Goal: Use online tool/utility: Use online tool/utility

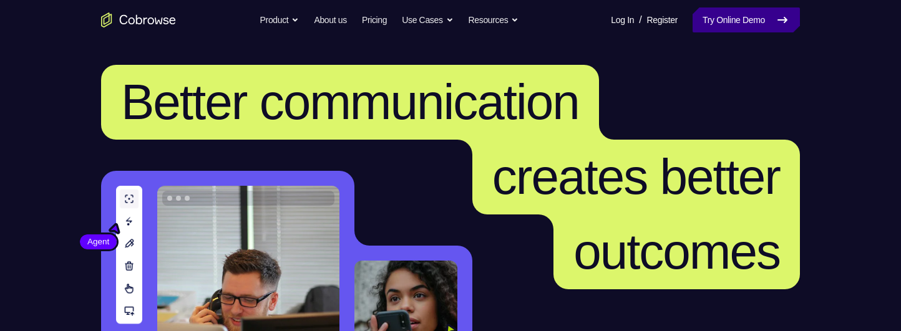
click at [711, 27] on link "Try Online Demo" at bounding box center [745, 19] width 107 height 25
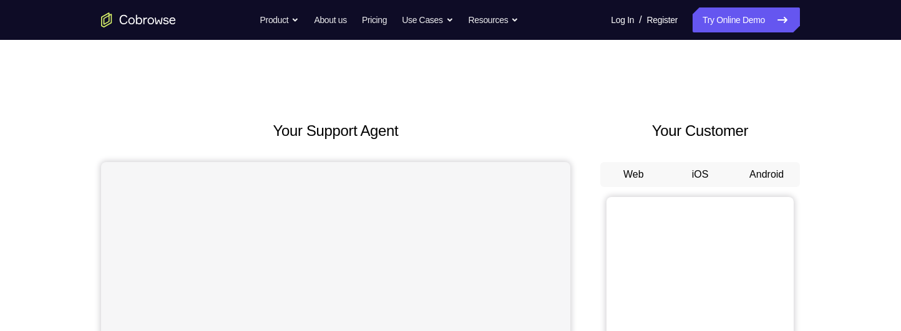
click at [779, 166] on button "Android" at bounding box center [766, 174] width 67 height 25
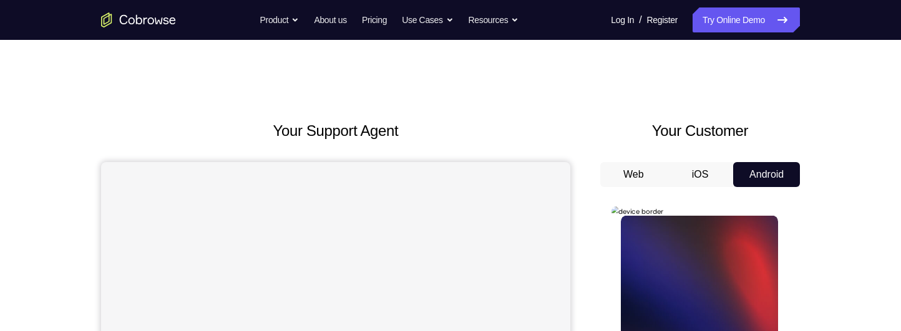
scroll to position [49, 0]
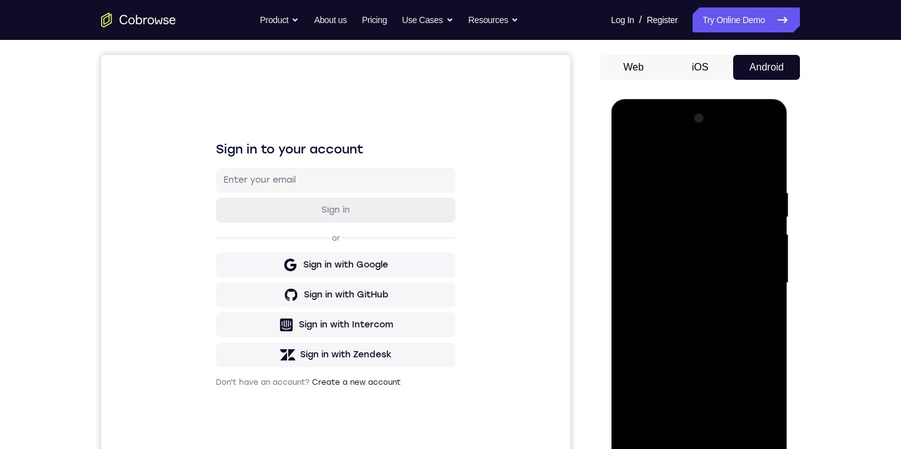
scroll to position [222, 0]
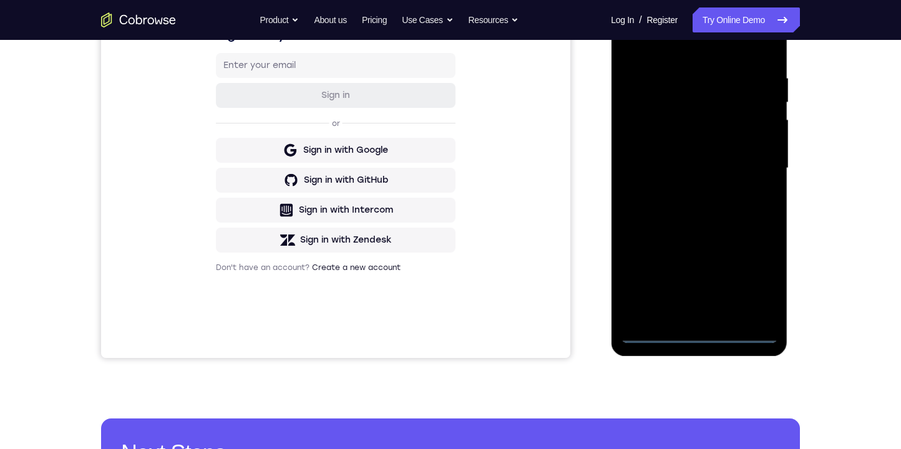
drag, startPoint x: 699, startPoint y: 337, endPoint x: 1034, endPoint y: 336, distance: 335.0
click at [699, 331] on div at bounding box center [698, 168] width 157 height 349
click at [748, 283] on div at bounding box center [698, 168] width 157 height 349
click at [670, 52] on div at bounding box center [698, 168] width 157 height 349
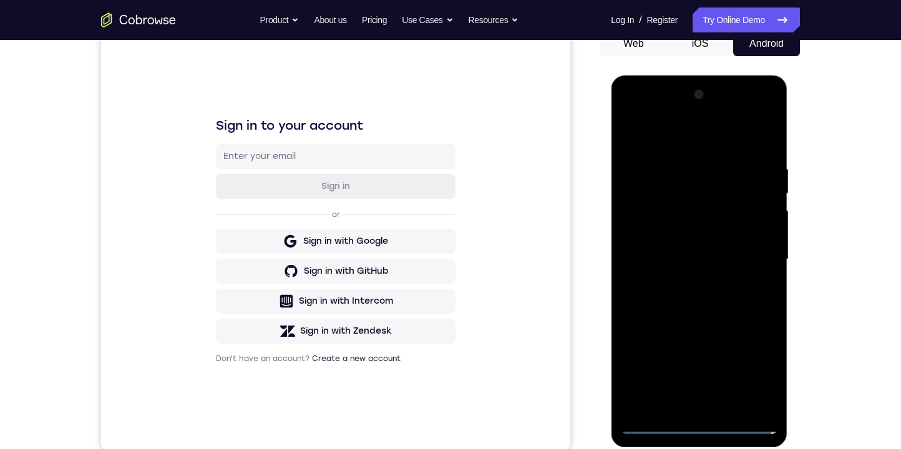
click at [648, 223] on div at bounding box center [698, 259] width 157 height 349
click at [677, 253] on div at bounding box center [698, 259] width 157 height 349
click at [686, 245] on div at bounding box center [698, 259] width 157 height 349
click at [742, 265] on div at bounding box center [698, 259] width 157 height 349
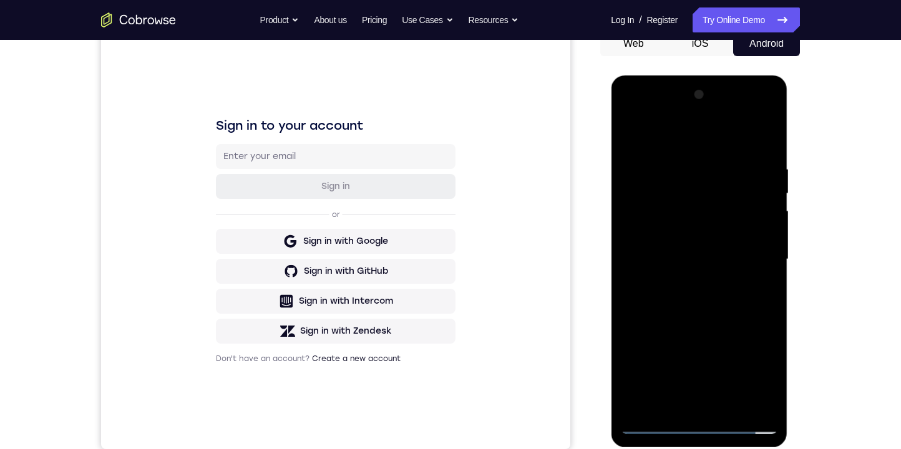
click at [742, 265] on div at bounding box center [698, 259] width 157 height 349
click at [753, 138] on div at bounding box center [698, 259] width 157 height 349
drag, startPoint x: 705, startPoint y: 294, endPoint x: 1029, endPoint y: 203, distance: 336.5
click at [705, 294] on div at bounding box center [698, 259] width 157 height 349
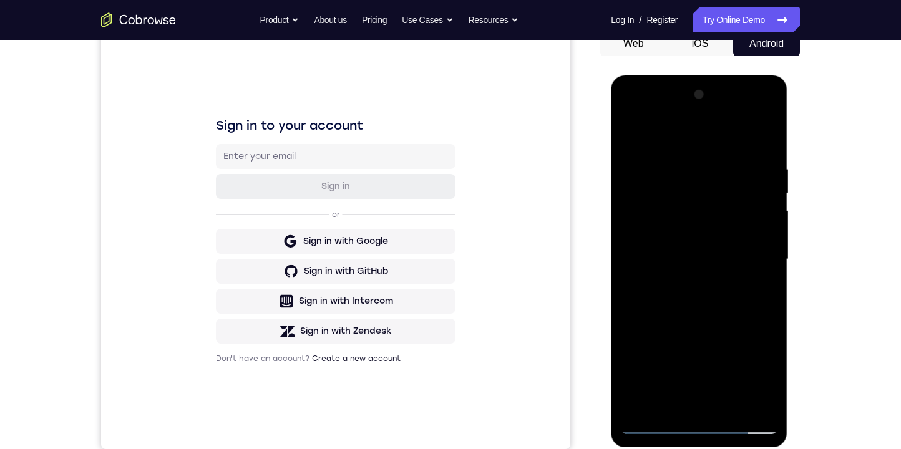
click at [705, 294] on div at bounding box center [698, 259] width 157 height 349
click at [763, 244] on div at bounding box center [698, 259] width 157 height 349
click at [697, 267] on div at bounding box center [698, 259] width 157 height 349
click at [755, 135] on div at bounding box center [698, 259] width 157 height 349
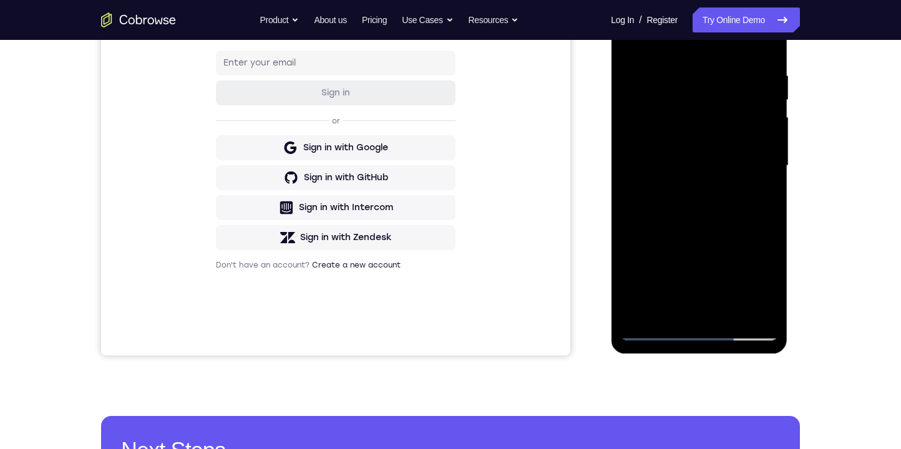
click at [714, 303] on div at bounding box center [698, 165] width 157 height 349
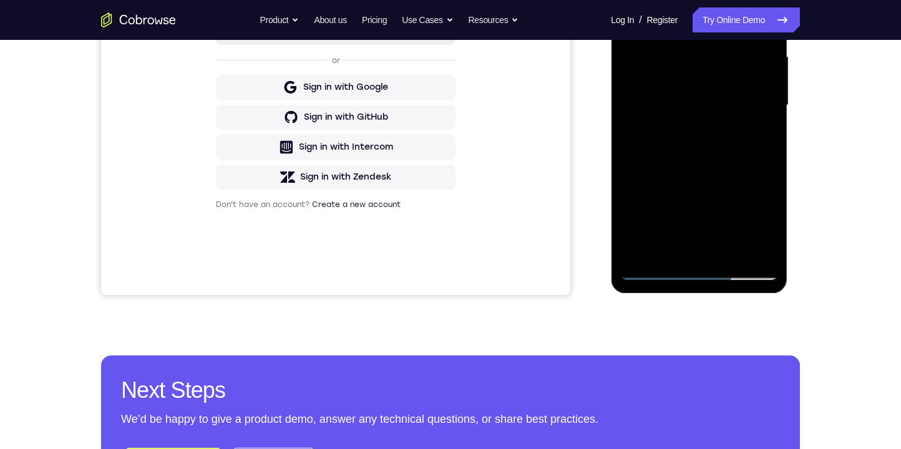
click at [750, 127] on div at bounding box center [698, 105] width 157 height 349
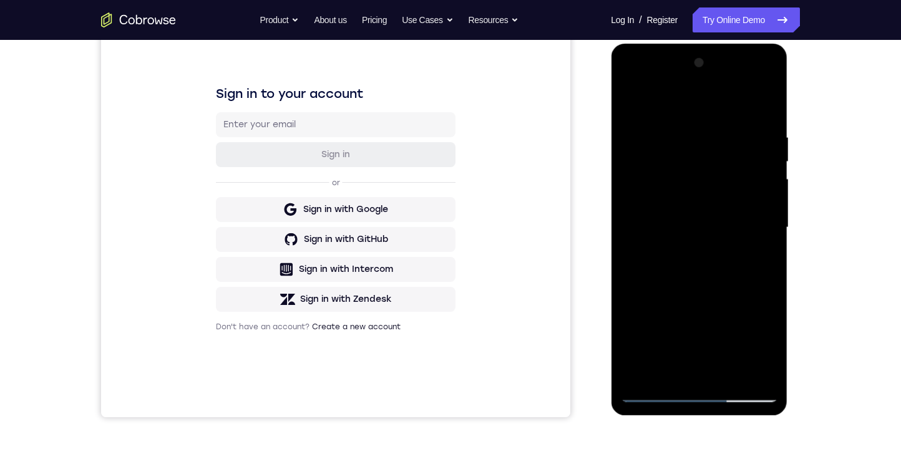
click at [633, 142] on div at bounding box center [698, 227] width 157 height 349
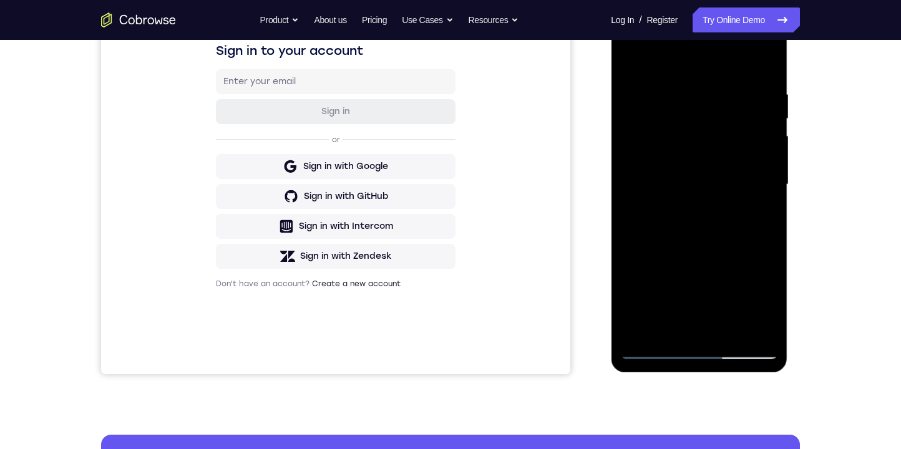
click at [629, 61] on div at bounding box center [698, 184] width 157 height 349
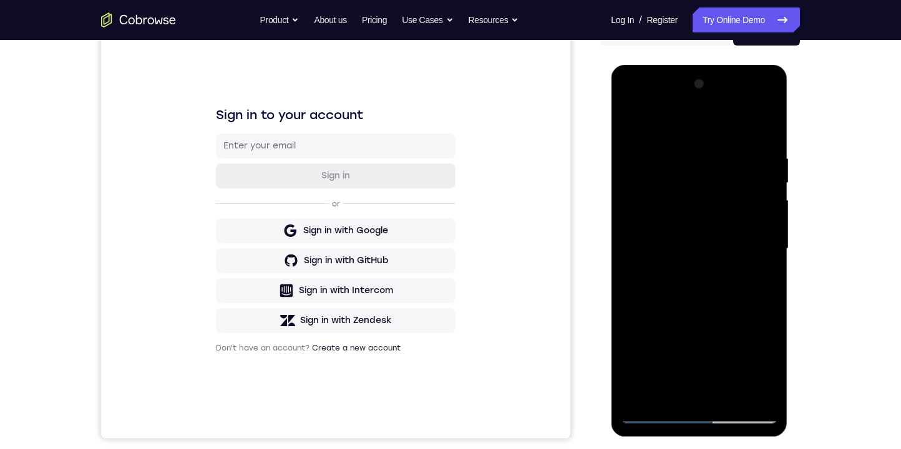
scroll to position [0, 0]
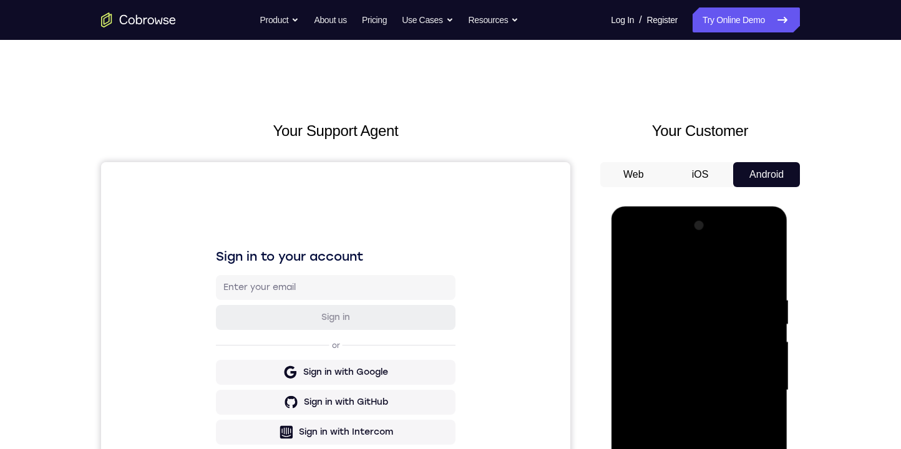
click at [630, 247] on div at bounding box center [698, 390] width 157 height 349
click at [651, 331] on div at bounding box center [698, 390] width 157 height 349
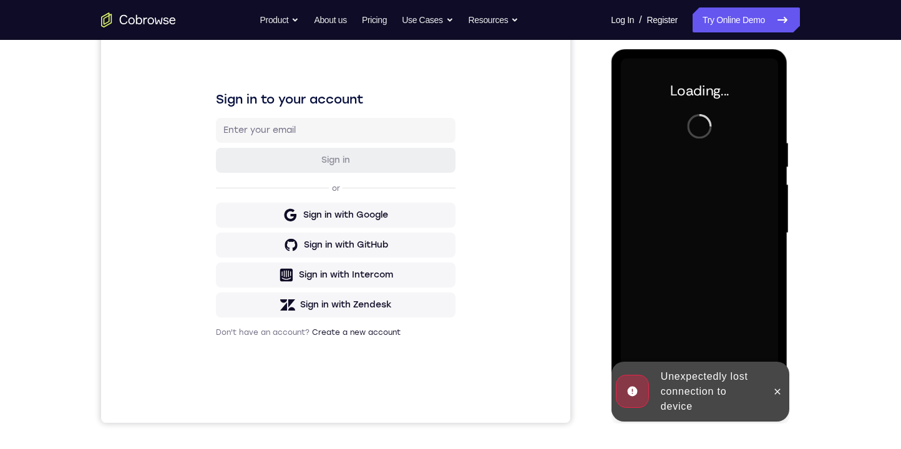
scroll to position [152, 0]
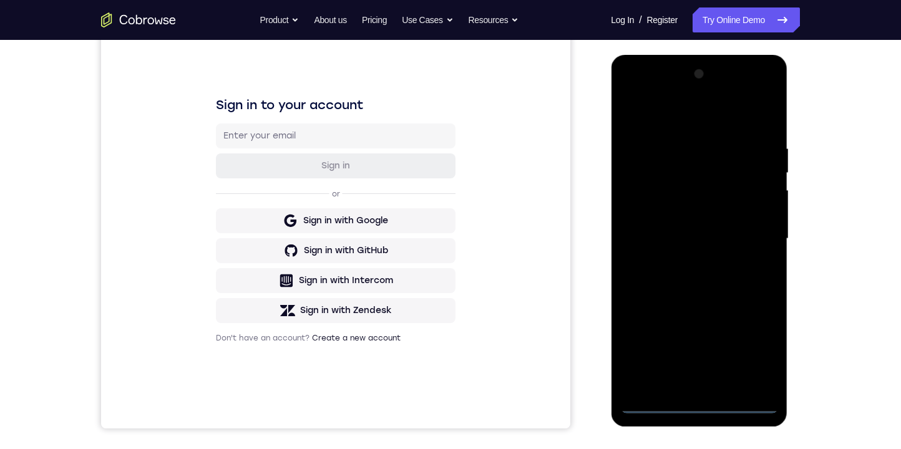
click at [699, 331] on div at bounding box center [698, 238] width 157 height 349
click at [701, 331] on div at bounding box center [698, 238] width 157 height 349
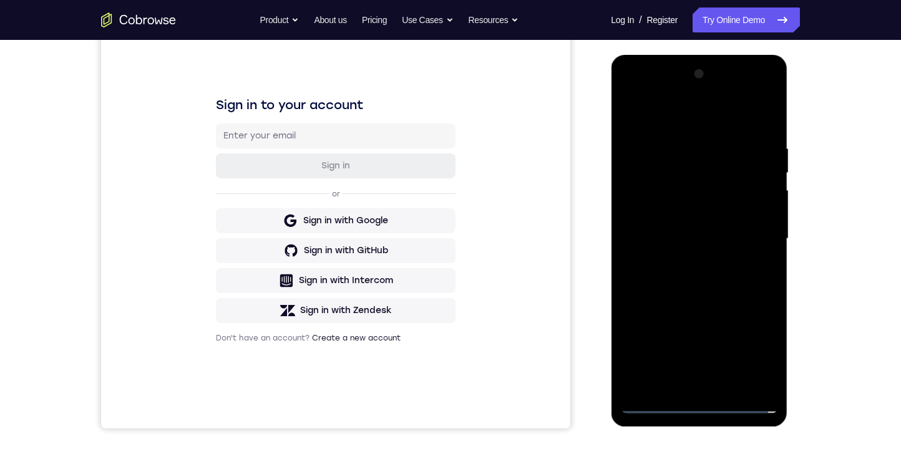
click at [723, 137] on div at bounding box center [698, 238] width 157 height 349
click at [712, 111] on div at bounding box center [698, 238] width 157 height 349
click at [651, 210] on div at bounding box center [698, 238] width 157 height 349
click at [724, 235] on div at bounding box center [698, 238] width 157 height 349
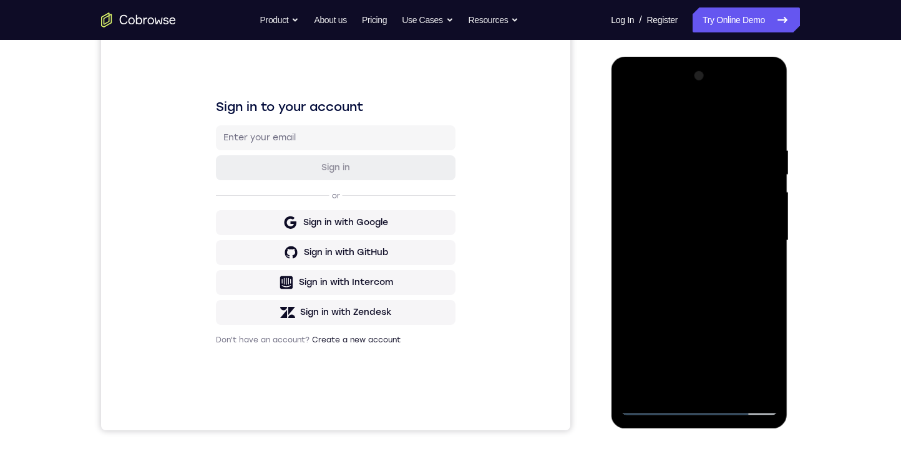
click at [678, 182] on div at bounding box center [698, 240] width 157 height 349
click at [706, 203] on div at bounding box center [698, 240] width 157 height 349
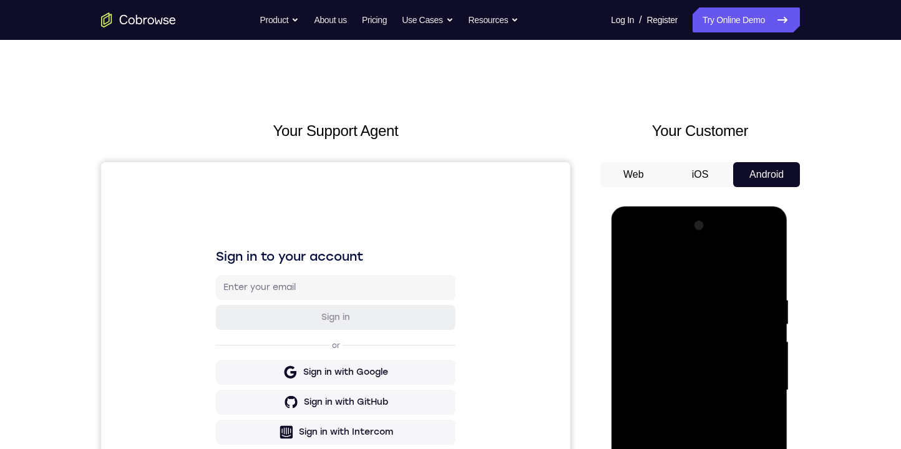
click at [740, 331] on div at bounding box center [698, 390] width 157 height 349
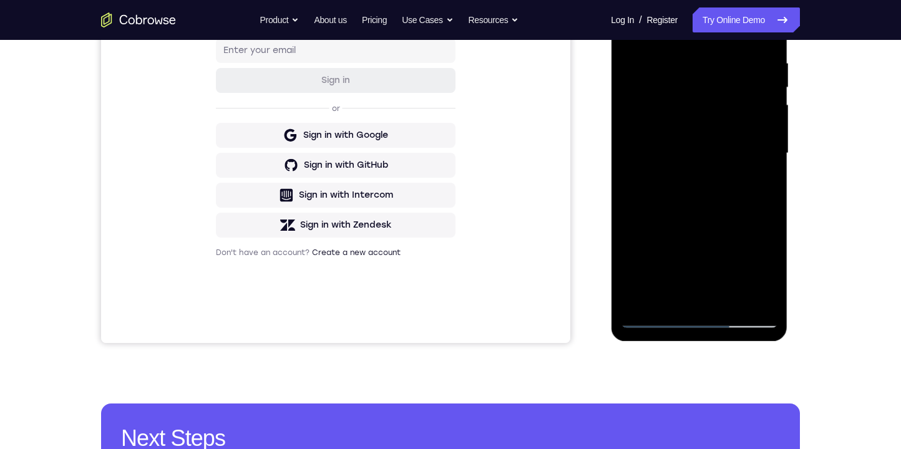
scroll to position [190, 0]
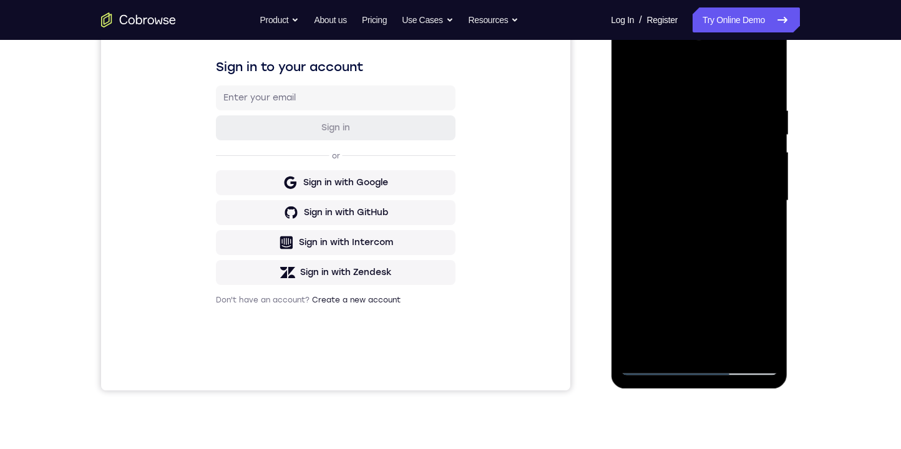
click at [746, 67] on div at bounding box center [698, 200] width 157 height 349
click at [642, 142] on div at bounding box center [698, 200] width 157 height 349
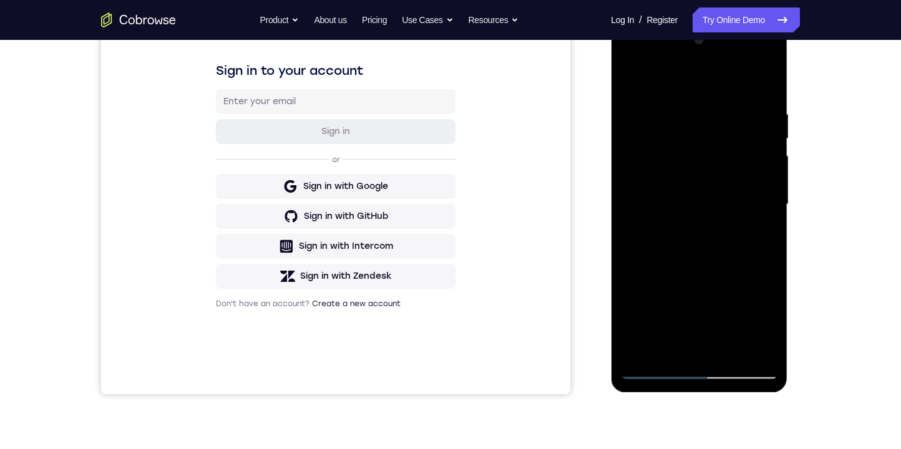
click at [663, 213] on div at bounding box center [698, 204] width 157 height 349
click at [664, 146] on div at bounding box center [698, 204] width 157 height 349
click at [665, 253] on div at bounding box center [698, 204] width 157 height 349
click at [666, 247] on div at bounding box center [698, 204] width 157 height 349
click at [633, 77] on div at bounding box center [698, 204] width 157 height 349
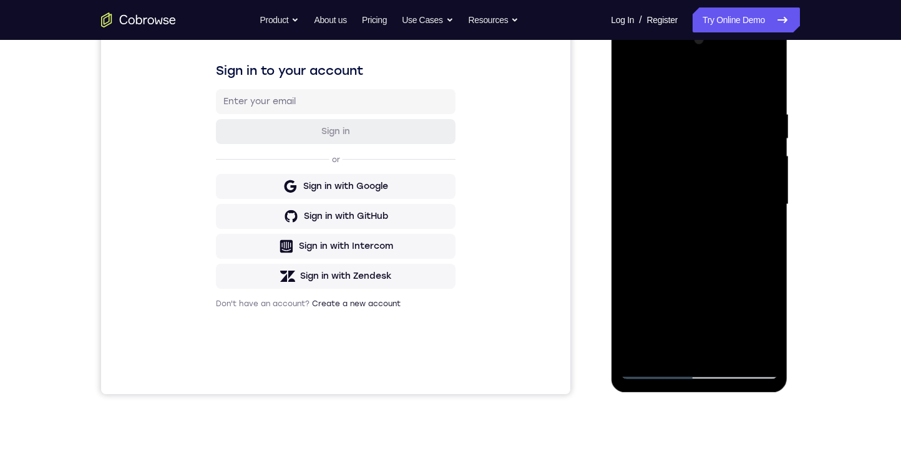
click at [631, 80] on div at bounding box center [698, 204] width 157 height 349
click at [626, 77] on div at bounding box center [698, 204] width 157 height 349
click at [663, 215] on div at bounding box center [698, 204] width 157 height 349
click at [664, 200] on div at bounding box center [698, 204] width 157 height 349
click at [753, 152] on div at bounding box center [698, 204] width 157 height 349
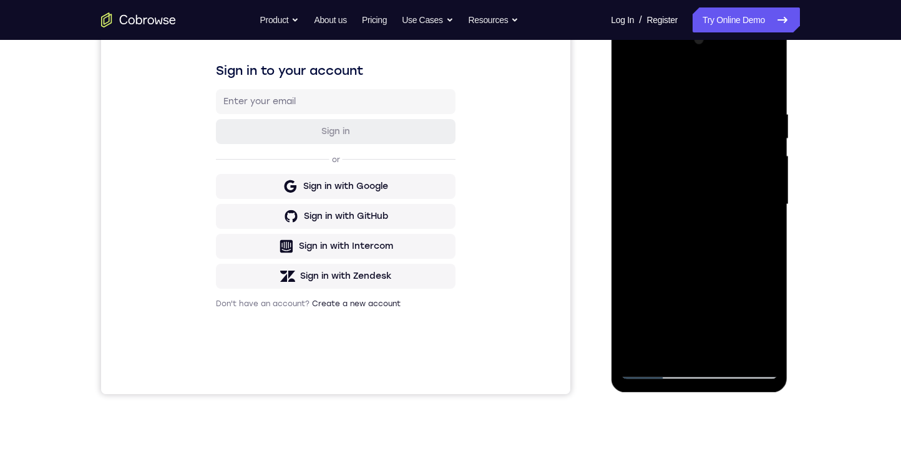
click at [749, 117] on div at bounding box center [698, 204] width 157 height 349
click at [628, 76] on div at bounding box center [698, 204] width 157 height 349
click at [630, 76] on div at bounding box center [698, 204] width 157 height 349
click at [712, 79] on div at bounding box center [698, 204] width 157 height 349
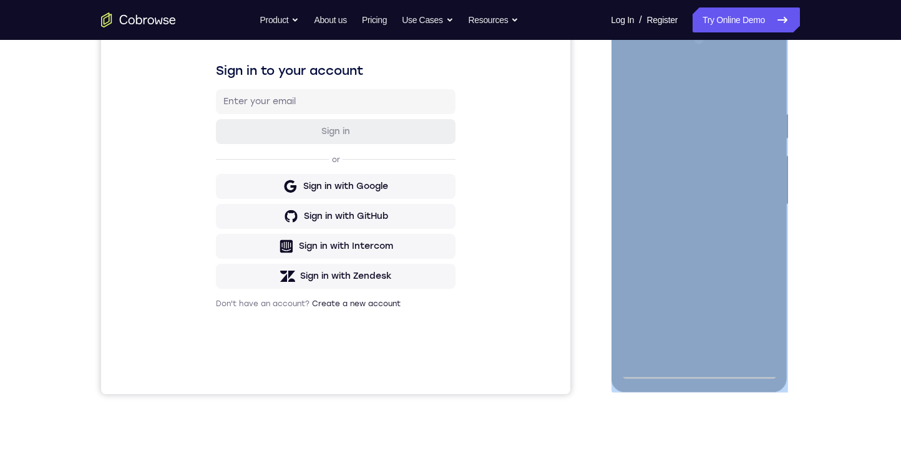
click at [744, 100] on div at bounding box center [698, 204] width 157 height 349
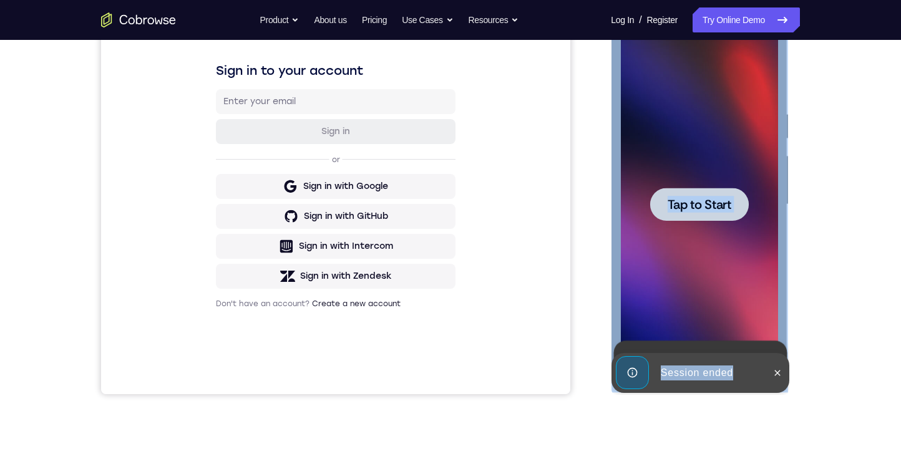
click at [684, 214] on div at bounding box center [698, 204] width 99 height 33
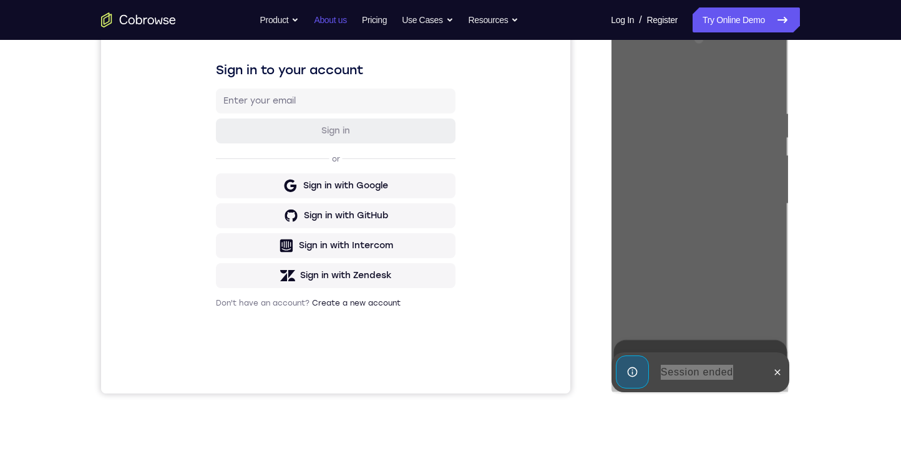
scroll to position [0, 0]
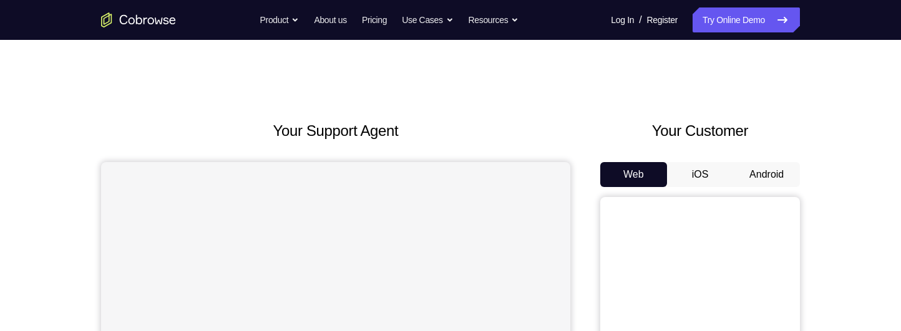
scroll to position [62, 0]
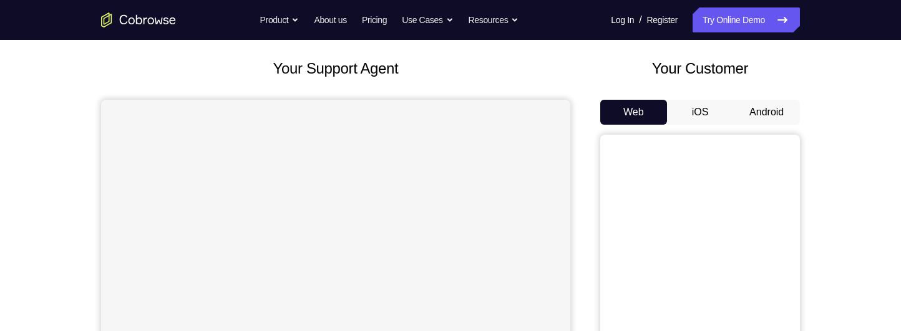
click at [768, 103] on button "Android" at bounding box center [766, 112] width 67 height 25
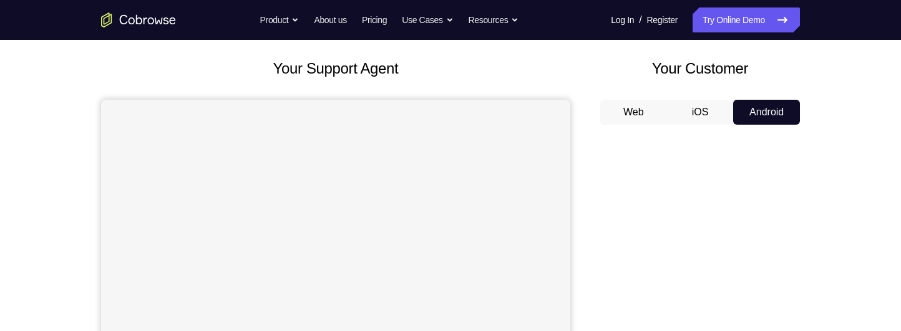
scroll to position [0, 0]
click at [589, 200] on div "Your Support Agent Your Customer Web iOS Android" at bounding box center [450, 287] width 699 height 461
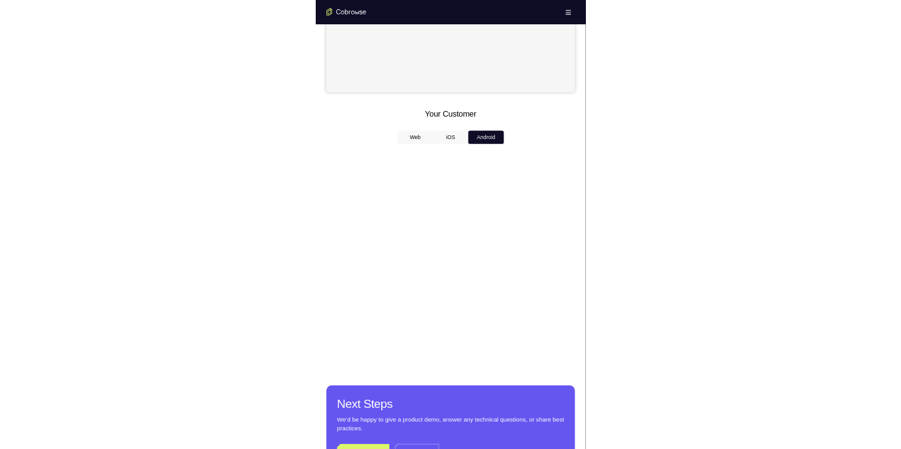
scroll to position [417, 0]
